Goal: Transaction & Acquisition: Purchase product/service

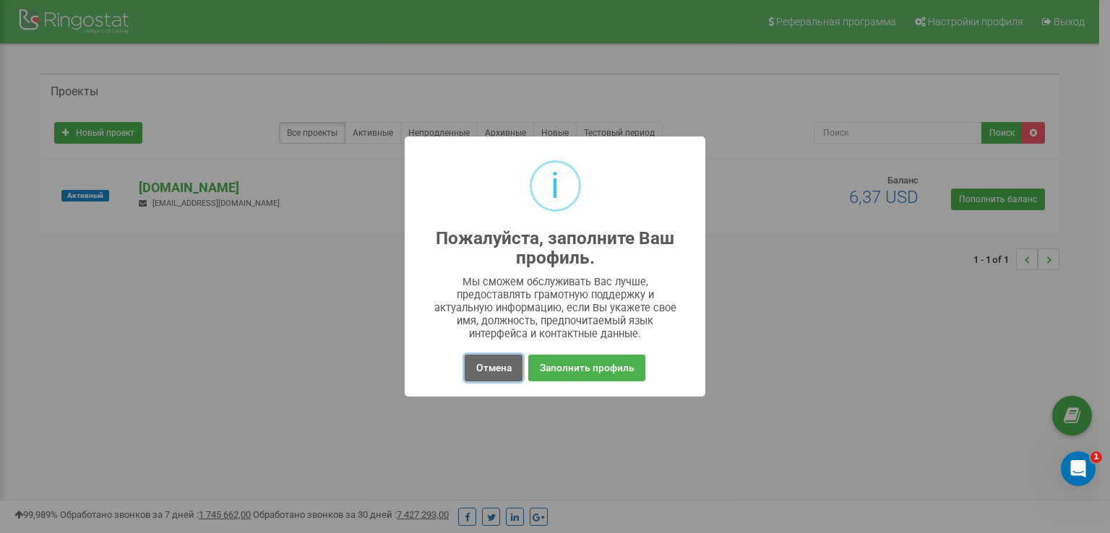
click at [512, 364] on button "Отмена" at bounding box center [493, 368] width 57 height 27
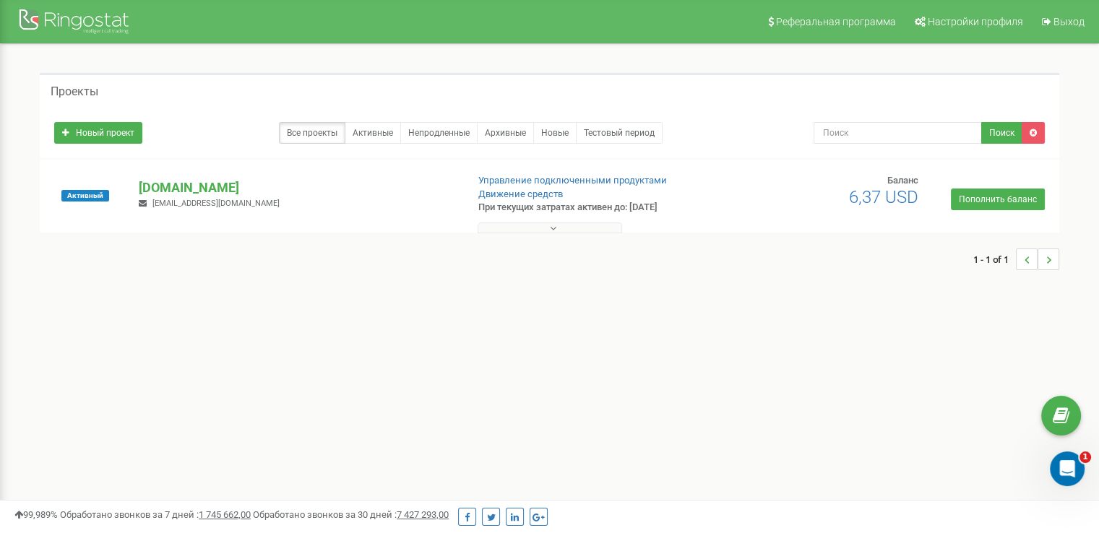
click at [580, 223] on button at bounding box center [550, 228] width 145 height 11
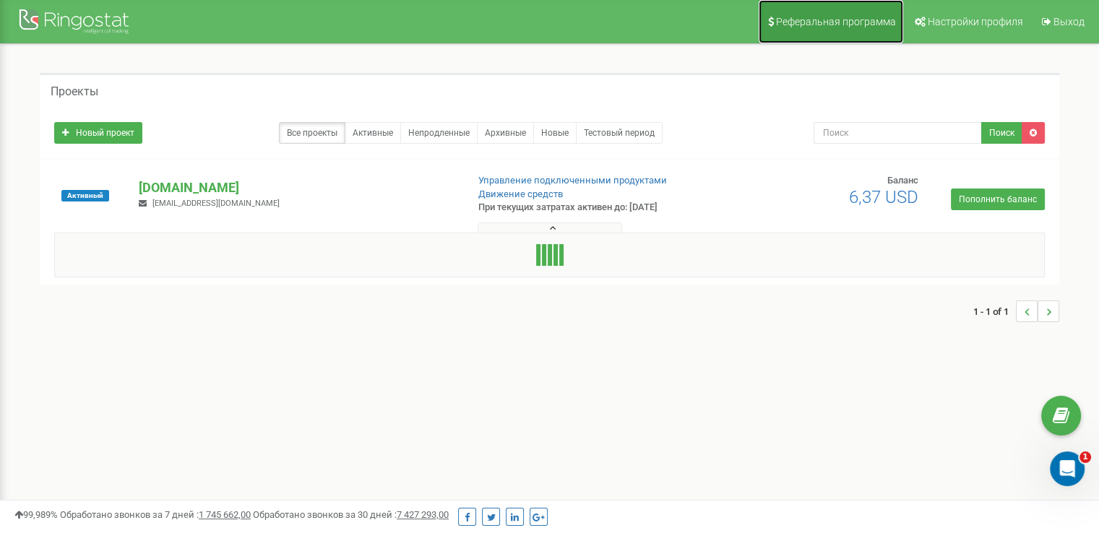
click at [890, 20] on span "Реферальная программа" at bounding box center [836, 22] width 120 height 12
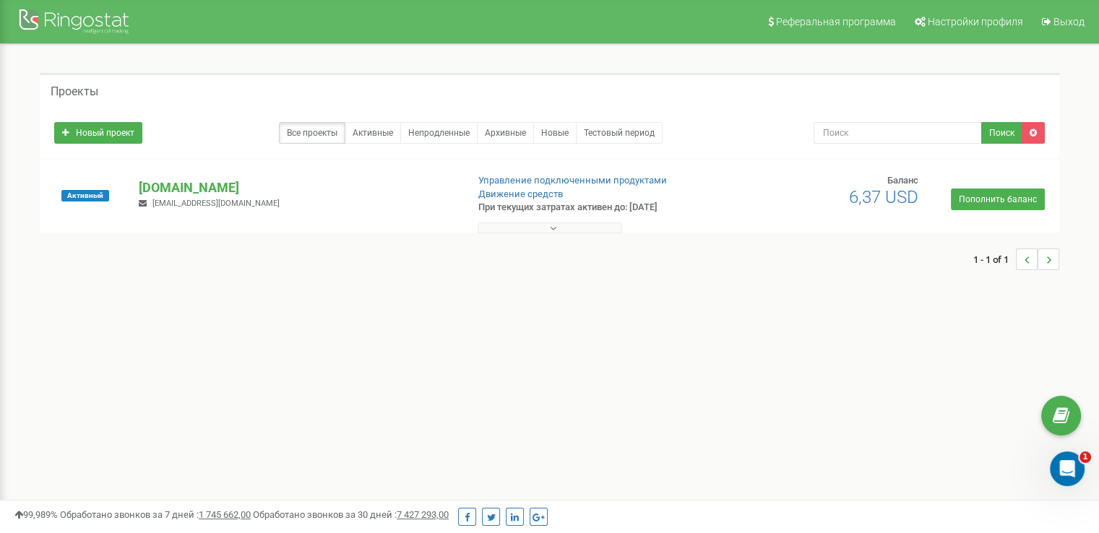
click at [496, 226] on button at bounding box center [550, 228] width 145 height 11
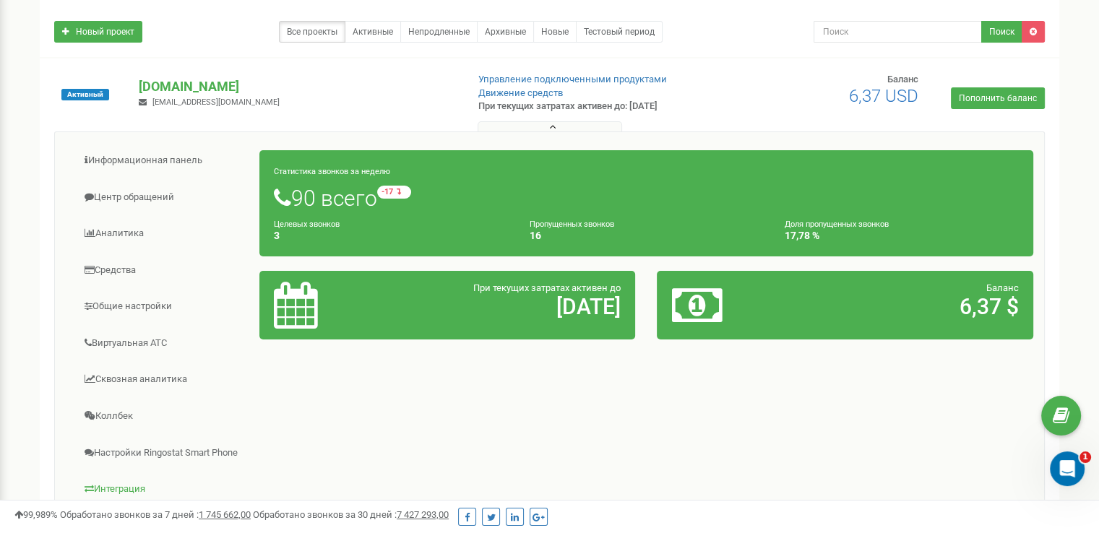
scroll to position [72, 0]
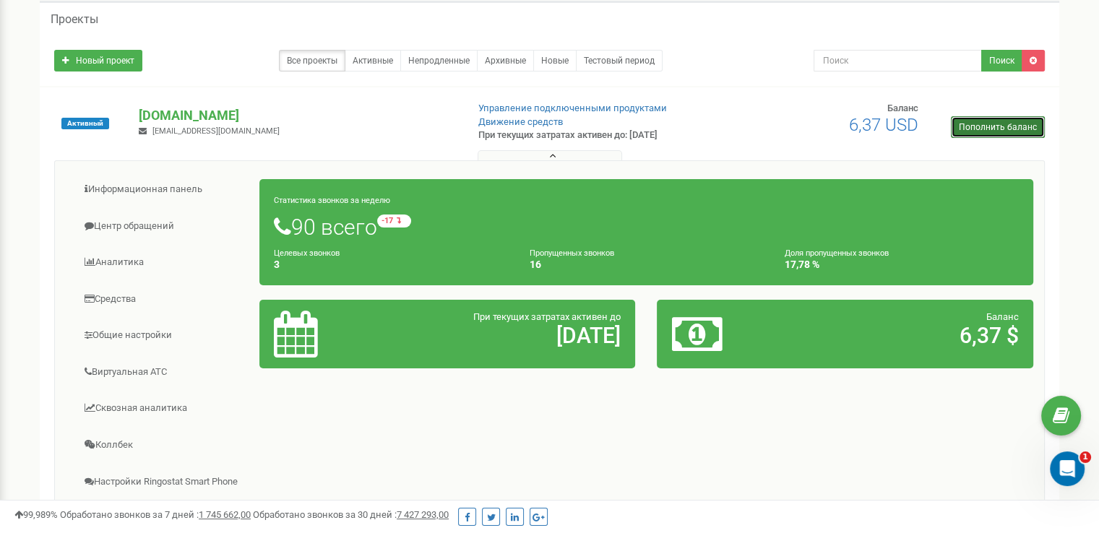
click at [994, 123] on link "Пополнить баланс" at bounding box center [998, 127] width 94 height 22
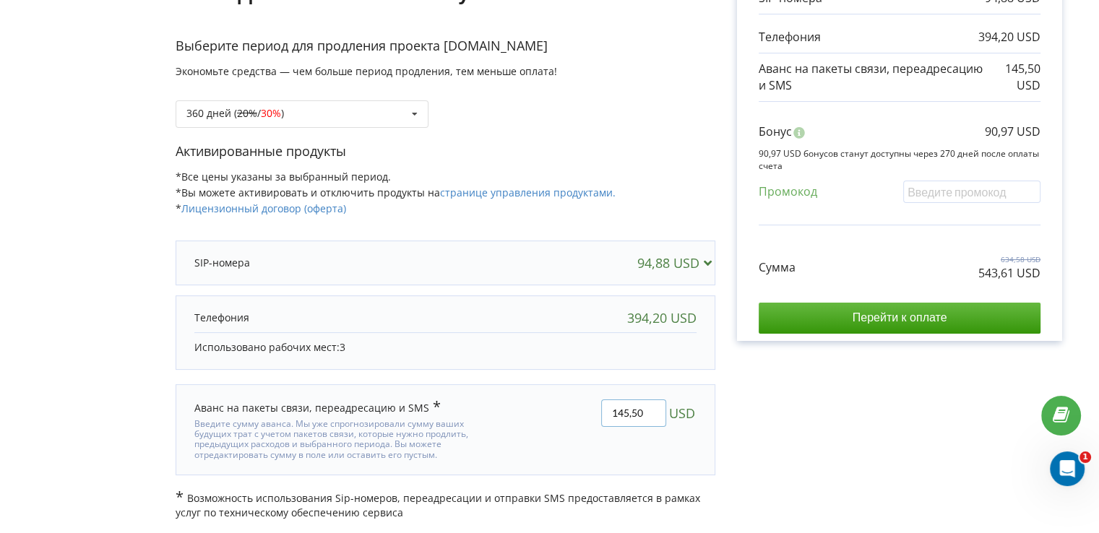
click at [647, 410] on input "145,50" at bounding box center [633, 413] width 65 height 27
type input "0"
click at [668, 376] on div "В этом проекте есть незавершенный платеж. Перейти на страницу неоплаченных счет…" at bounding box center [549, 193] width 1069 height 654
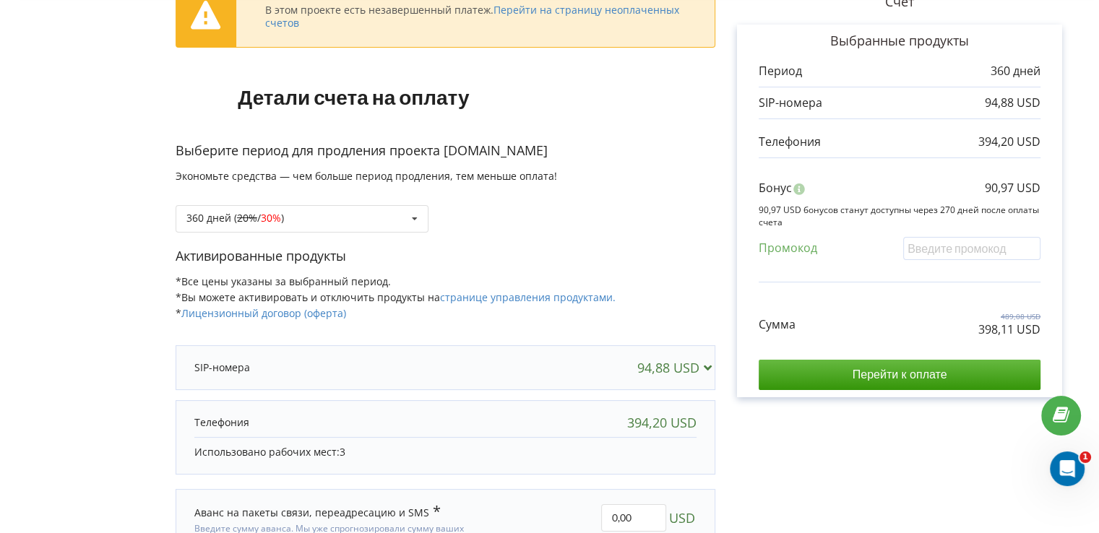
scroll to position [139, 0]
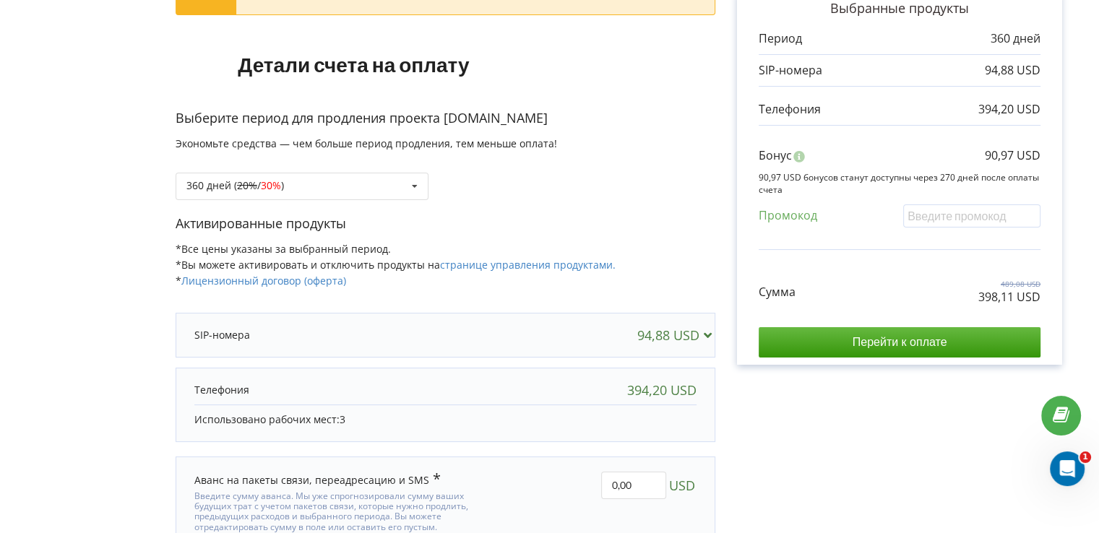
drag, startPoint x: 952, startPoint y: 464, endPoint x: 963, endPoint y: 458, distance: 12.3
click at [952, 463] on div "Счет Выбранные продукты Период 360 дней 94,88 USD 394,20 USD Бонус 90,97 USD Су…" at bounding box center [899, 266] width 369 height 654
click at [614, 335] on div "94,88 USD" at bounding box center [445, 335] width 531 height 29
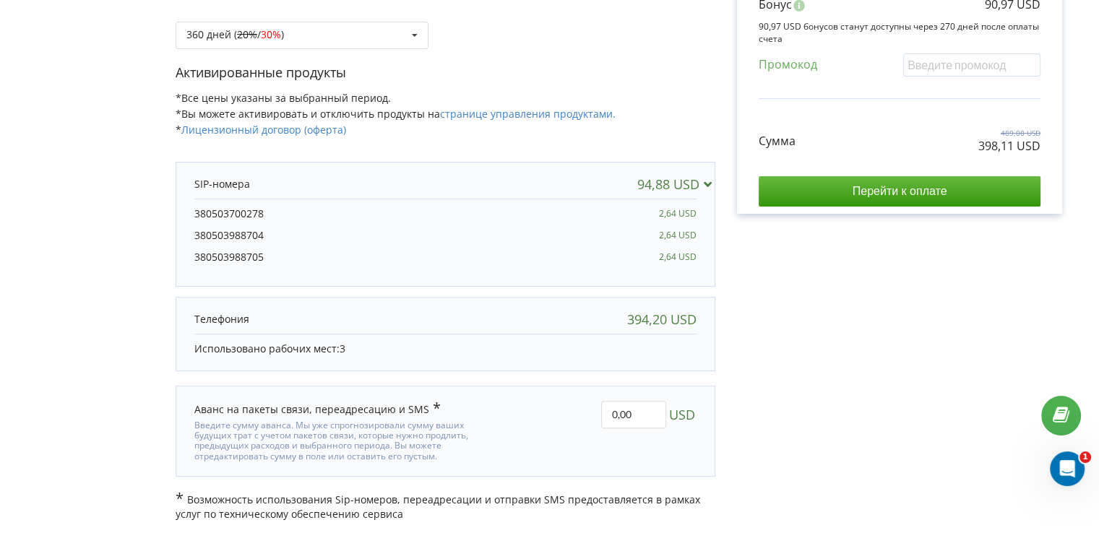
scroll to position [291, 0]
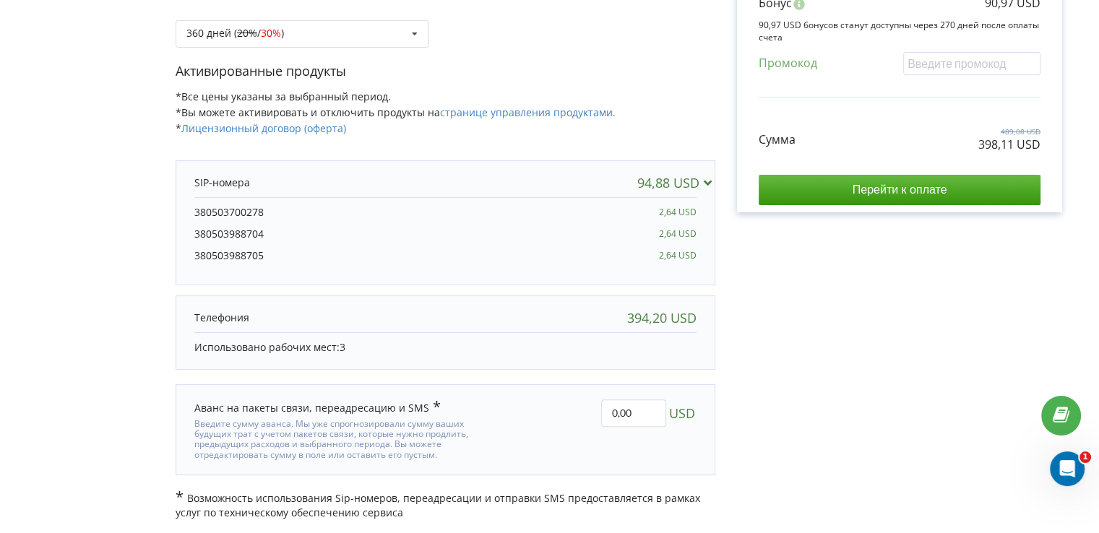
click at [908, 375] on div "Счет Выбранные продукты Период 360 дней 94,88 USD 394,20 USD Бонус 90,97 USD Су…" at bounding box center [899, 153] width 369 height 734
drag, startPoint x: 596, startPoint y: 420, endPoint x: 588, endPoint y: 424, distance: 9.1
click at [588, 423] on div "0,00 USD" at bounding box center [609, 430] width 196 height 82
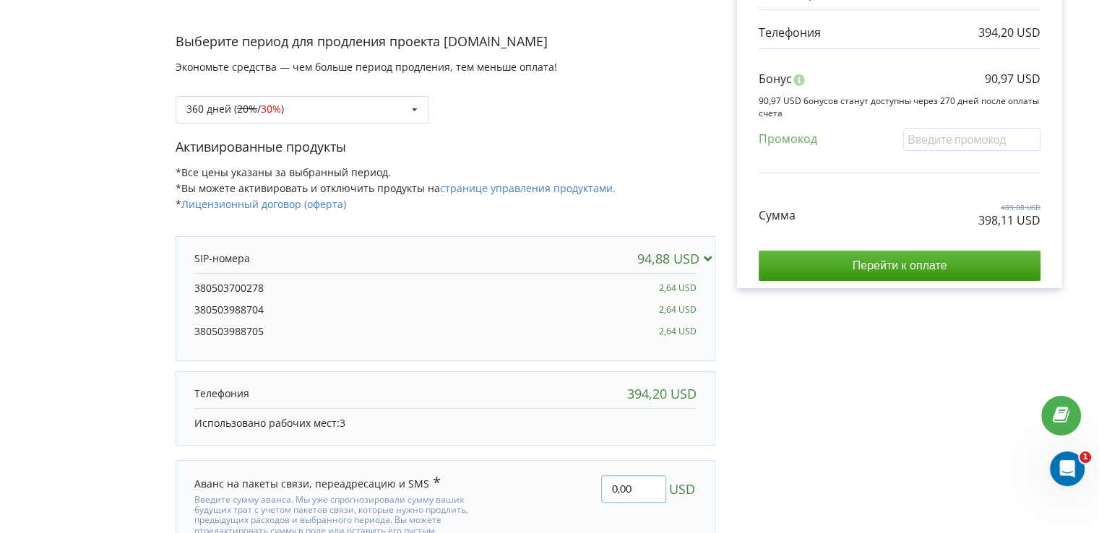
scroll to position [217, 0]
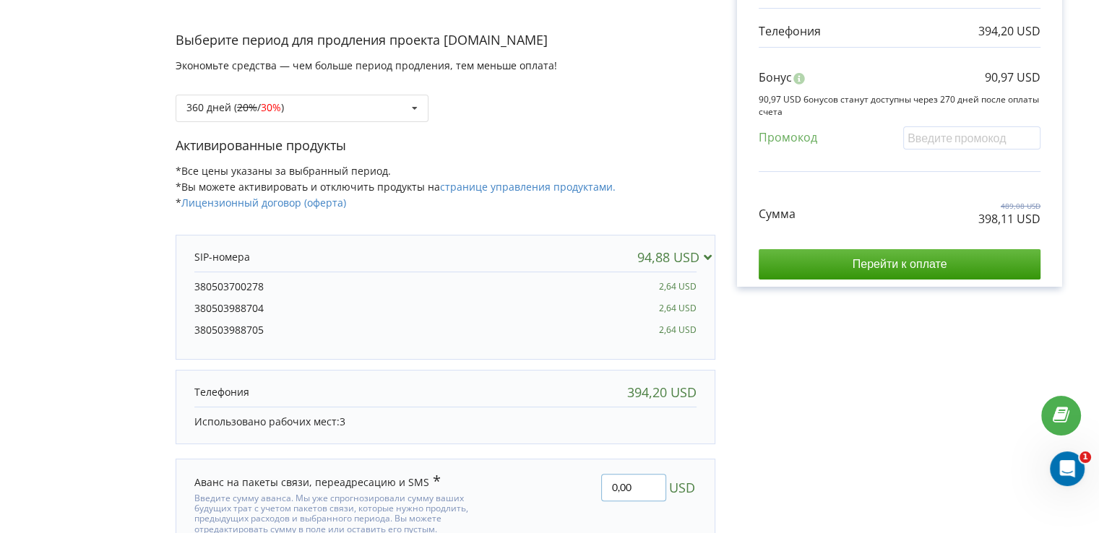
click at [630, 481] on input "0,00" at bounding box center [633, 487] width 65 height 27
click at [629, 481] on input "0,00" at bounding box center [633, 487] width 65 height 27
type input "30"
click at [723, 446] on div "В этом проекте есть незавершенный платеж. Перейти на страницу неоплаченных счет…" at bounding box center [549, 228] width 1069 height 734
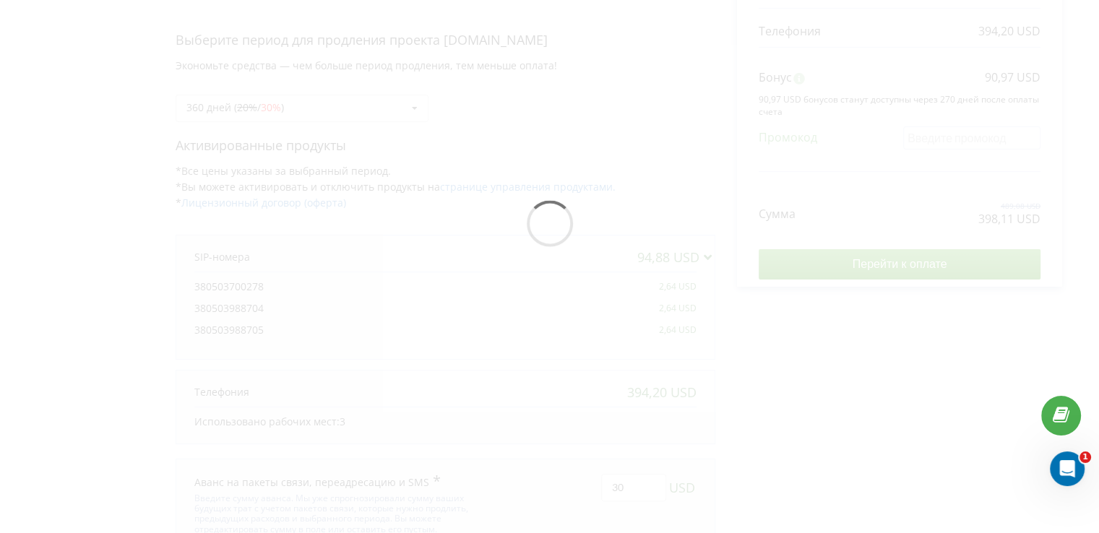
scroll to position [176, 0]
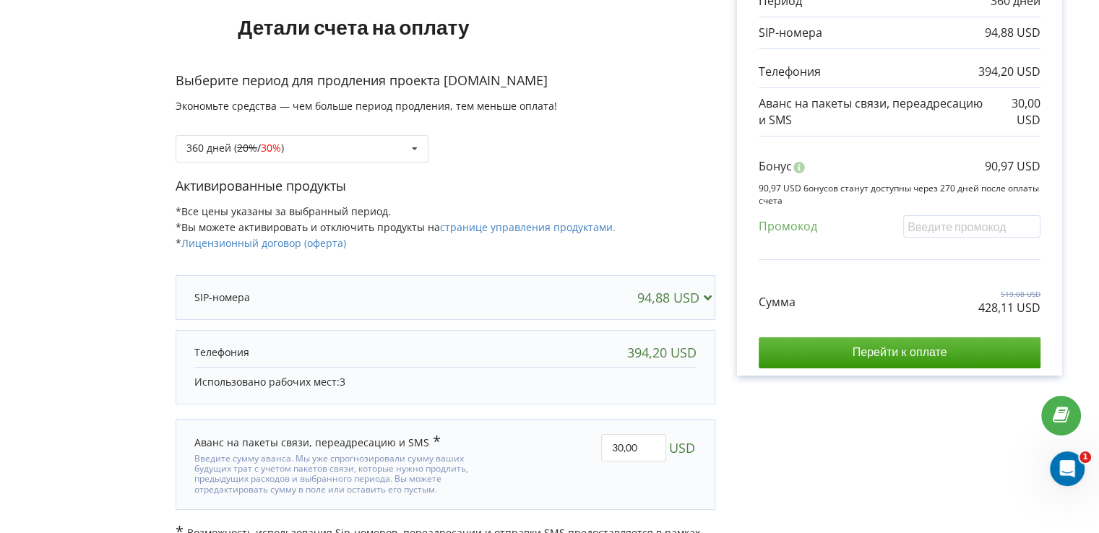
click at [14, 151] on div "В этом проекте есть незавершенный платеж. Перейти на страницу неоплаченных счет…" at bounding box center [549, 228] width 1099 height 684
